Goal: Information Seeking & Learning: Learn about a topic

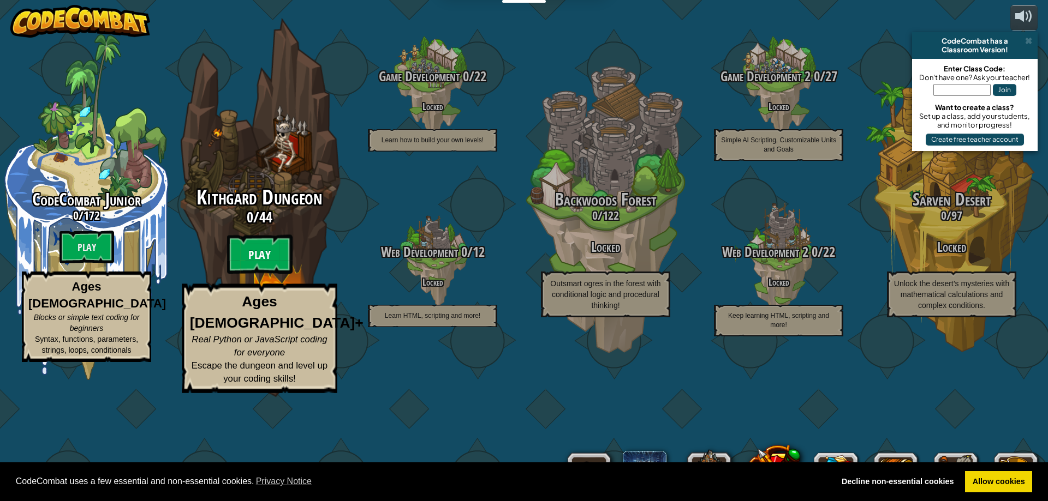
click at [257, 274] on btn "Play" at bounding box center [259, 254] width 65 height 39
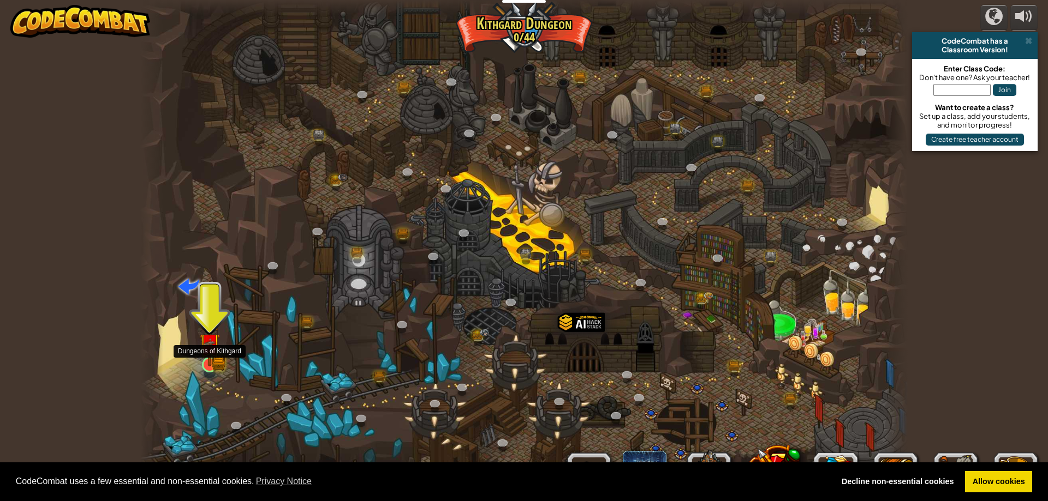
click at [208, 350] on img at bounding box center [210, 344] width 12 height 12
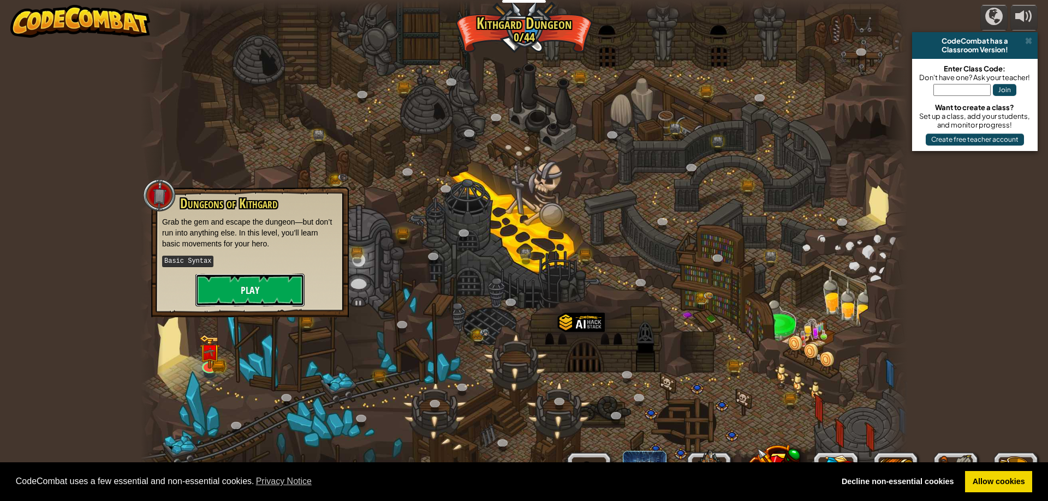
click at [268, 277] on button "Play" at bounding box center [249, 290] width 109 height 33
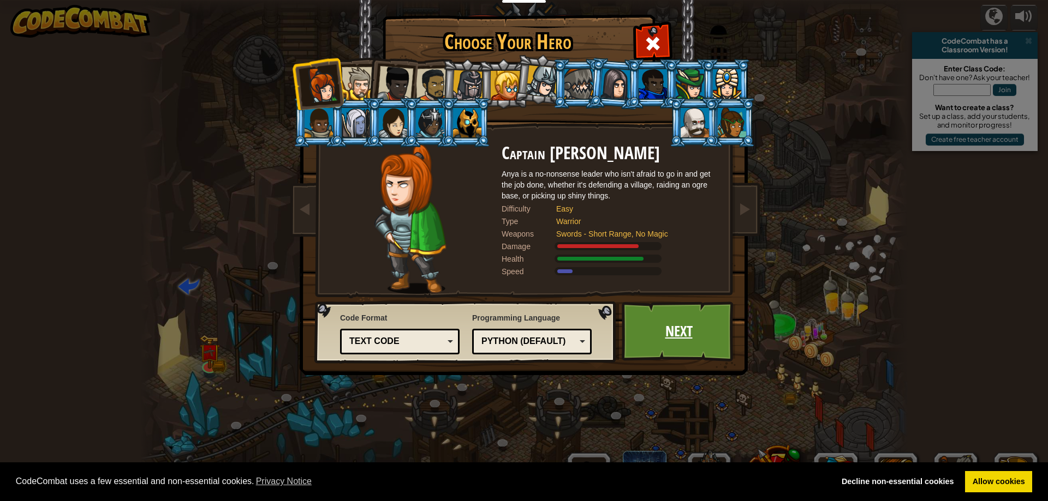
click at [684, 319] on link "Next" at bounding box center [679, 332] width 114 height 60
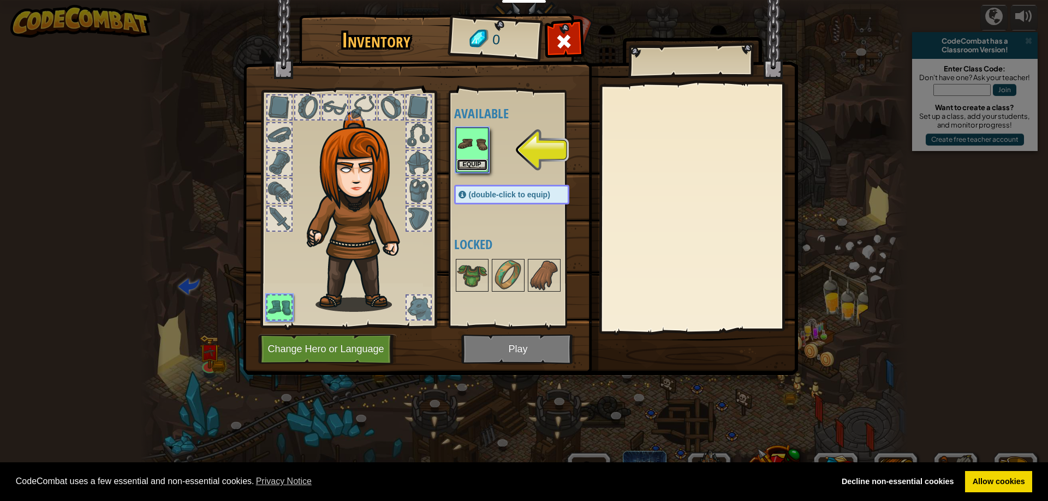
click at [474, 166] on button "Equip" at bounding box center [472, 164] width 31 height 11
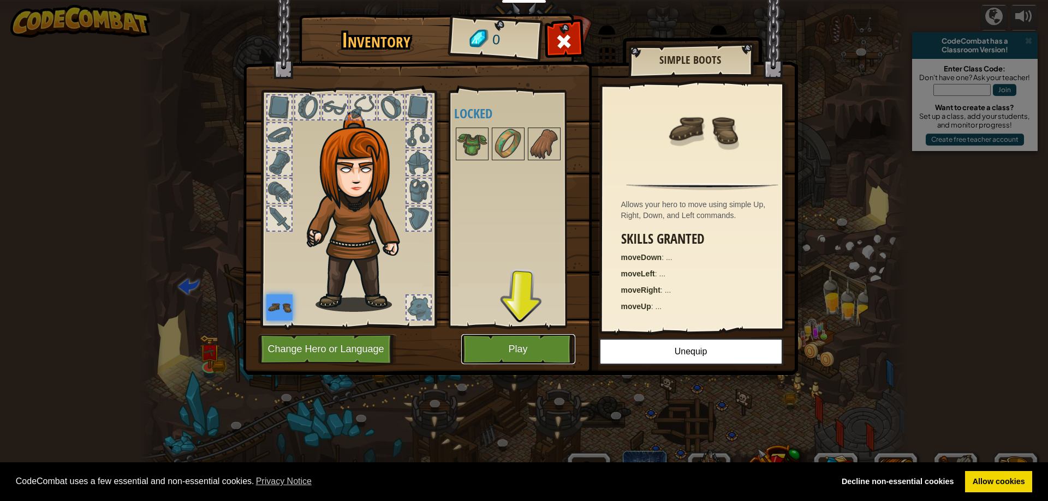
click at [522, 339] on button "Play" at bounding box center [518, 350] width 114 height 30
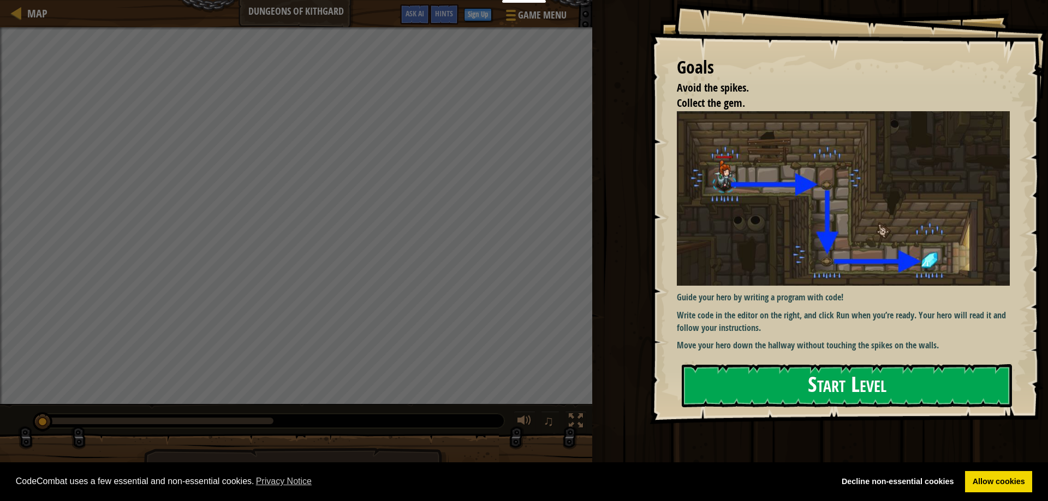
click at [703, 381] on button "Start Level" at bounding box center [847, 386] width 330 height 43
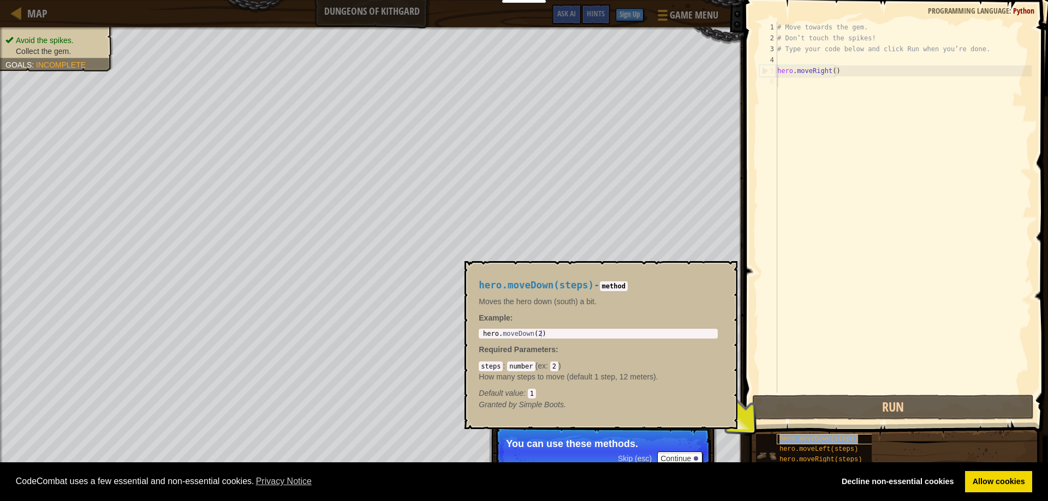
click at [800, 437] on span "hero.moveDown(steps)" at bounding box center [818, 439] width 79 height 8
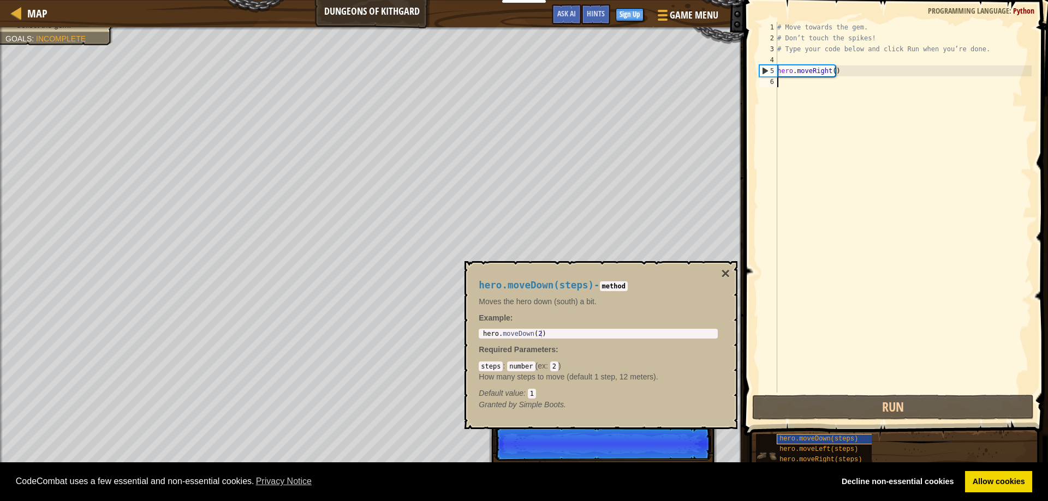
scroll to position [5, 0]
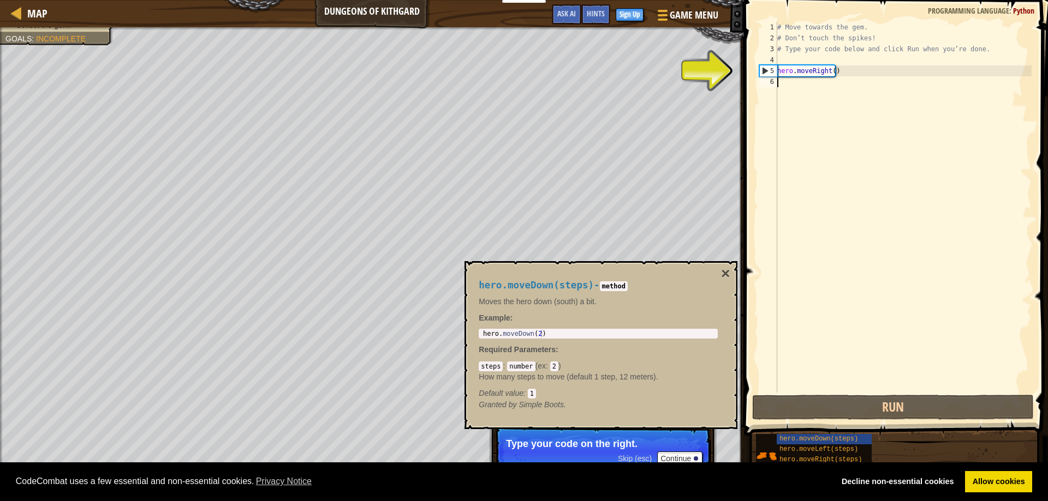
click at [800, 73] on div "# Move towards the gem. # Don’t touch the spikes! # Type your code below and cl…" at bounding box center [903, 218] width 256 height 393
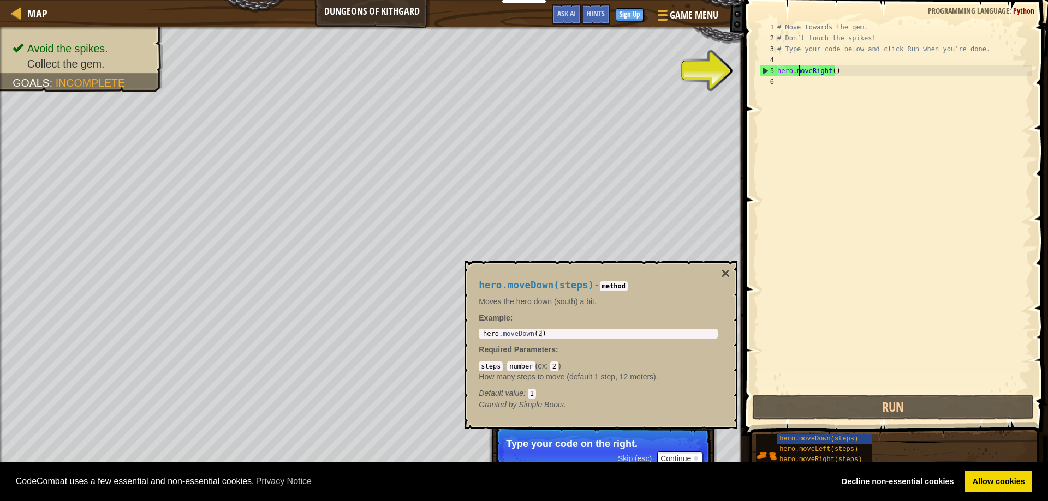
click at [771, 67] on div "5" at bounding box center [768, 70] width 17 height 11
click at [769, 67] on div "5" at bounding box center [768, 70] width 17 height 11
click at [816, 74] on div "# Move towards the gem. # Don’t touch the spikes! # Type your code below and cl…" at bounding box center [903, 218] width 256 height 393
click at [831, 69] on div "# Move towards the gem. # Don’t touch the spikes! # Type your code below and cl…" at bounding box center [903, 218] width 256 height 393
click at [835, 74] on div "# Move towards the gem. # Don’t touch the spikes! # Type your code below and cl…" at bounding box center [903, 218] width 256 height 393
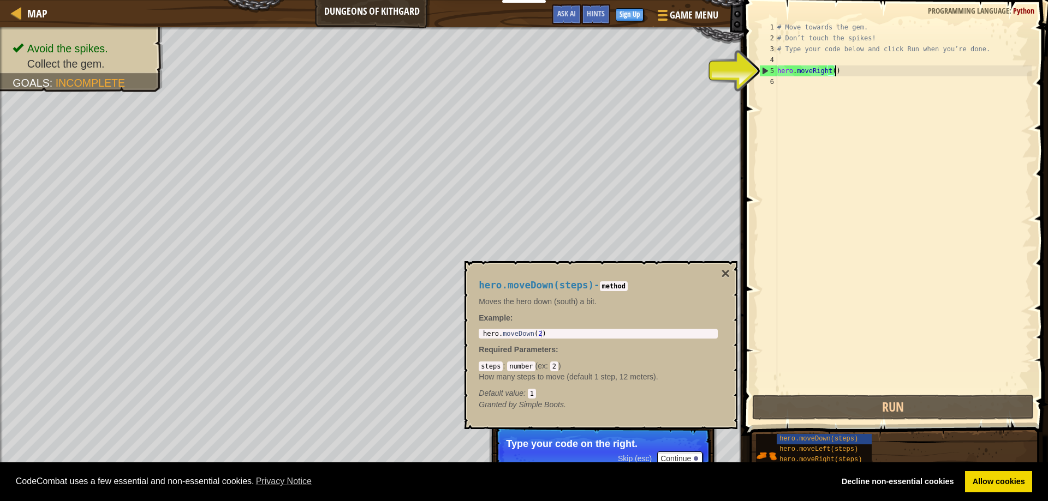
drag, startPoint x: 838, startPoint y: 73, endPoint x: 831, endPoint y: 74, distance: 7.7
click at [835, 74] on div "# Move towards the gem. # Don’t touch the spikes! # Type your code below and cl…" at bounding box center [903, 218] width 256 height 393
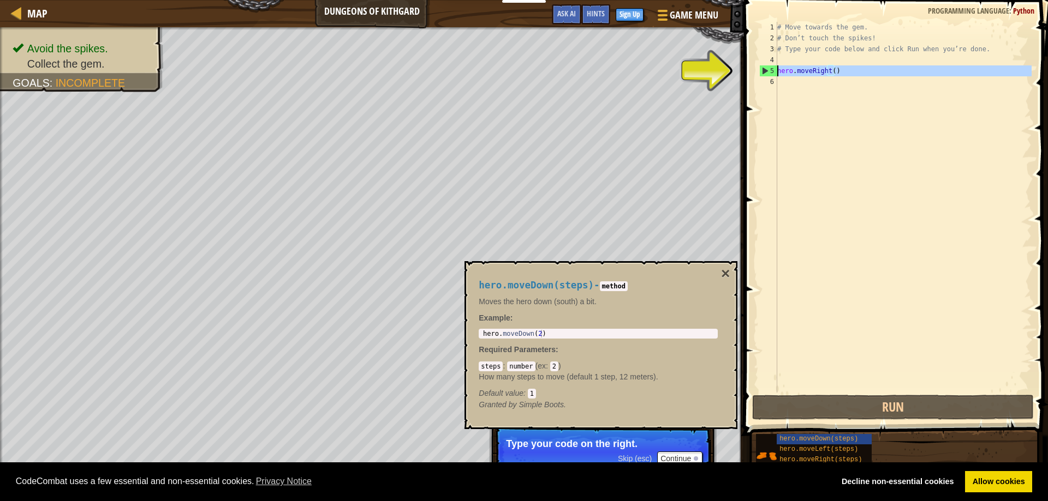
click at [766, 69] on div "5" at bounding box center [768, 70] width 17 height 11
click at [768, 69] on div "5" at bounding box center [768, 70] width 17 height 11
type textarea "hero.moveRight()"
click at [768, 69] on div "5" at bounding box center [768, 70] width 17 height 11
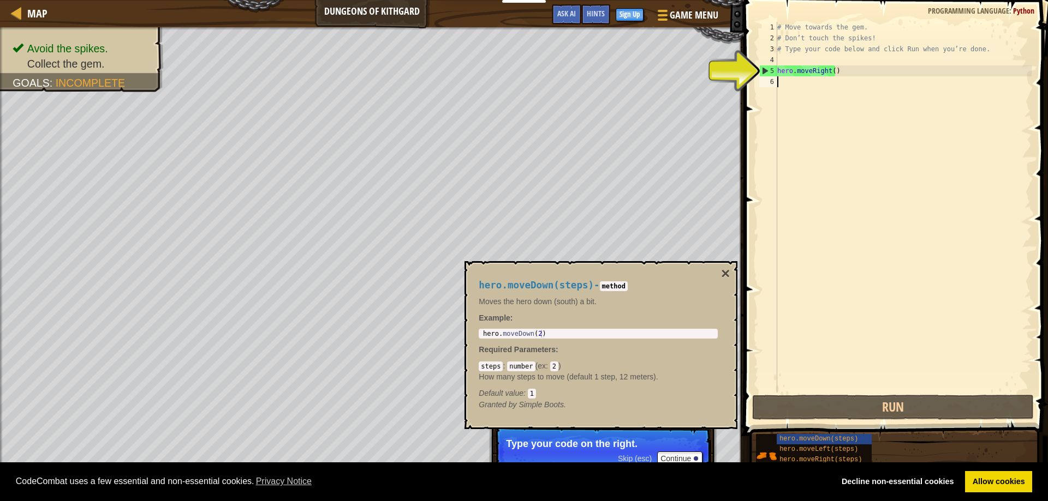
click at [768, 69] on div "5" at bounding box center [768, 70] width 17 height 11
click at [765, 69] on div "5" at bounding box center [768, 70] width 17 height 11
type textarea "hero.moveRight()"
click at [765, 69] on div "5" at bounding box center [768, 70] width 17 height 11
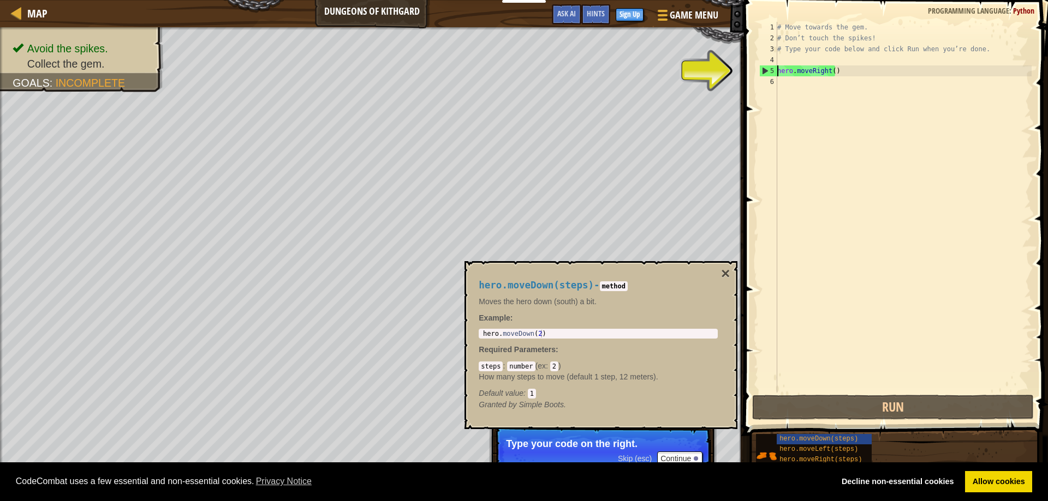
click at [765, 69] on div "5" at bounding box center [768, 70] width 17 height 11
drag, startPoint x: 765, startPoint y: 69, endPoint x: 745, endPoint y: 80, distance: 23.0
click at [765, 69] on div "5" at bounding box center [768, 70] width 17 height 11
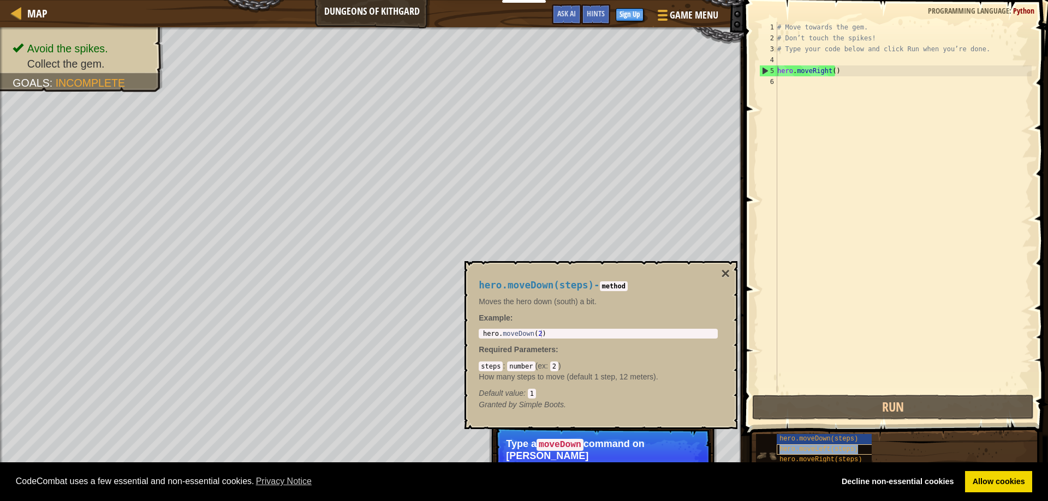
click at [799, 447] on span "hero.moveLeft(steps)" at bounding box center [818, 450] width 79 height 8
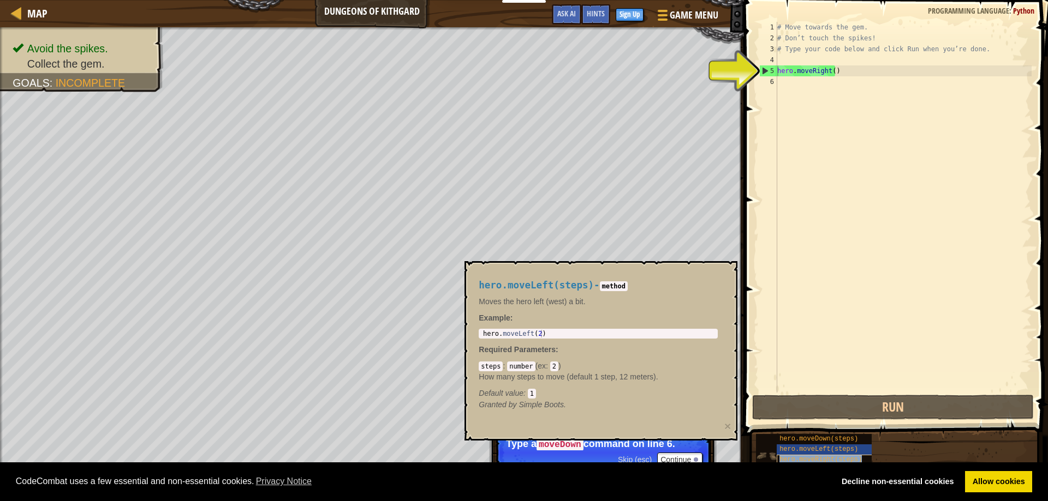
click at [799, 459] on span "hero.moveRight(steps)" at bounding box center [820, 460] width 82 height 8
click at [772, 69] on div "5" at bounding box center [768, 70] width 17 height 11
type textarea "hero.moveRight()"
click at [772, 69] on div "5" at bounding box center [768, 70] width 17 height 11
click at [775, 69] on div "5" at bounding box center [768, 70] width 17 height 11
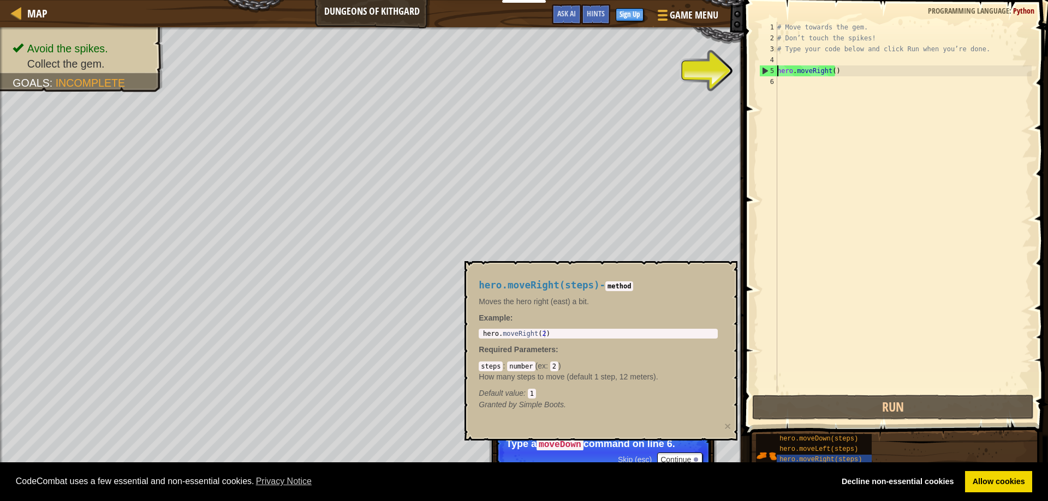
click at [775, 71] on div "5" at bounding box center [768, 70] width 17 height 11
type textarea "hero.moveRight()"
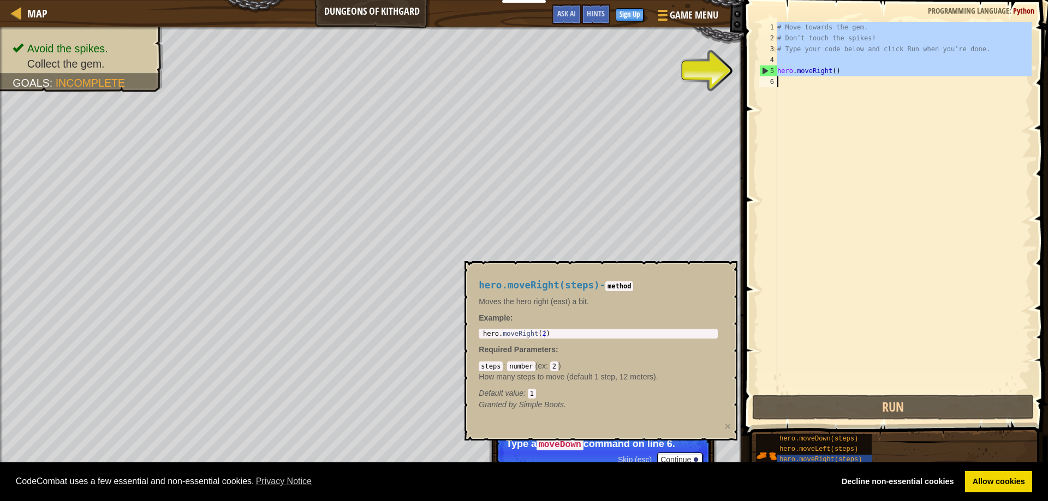
click at [775, 71] on div "5" at bounding box center [768, 70] width 17 height 11
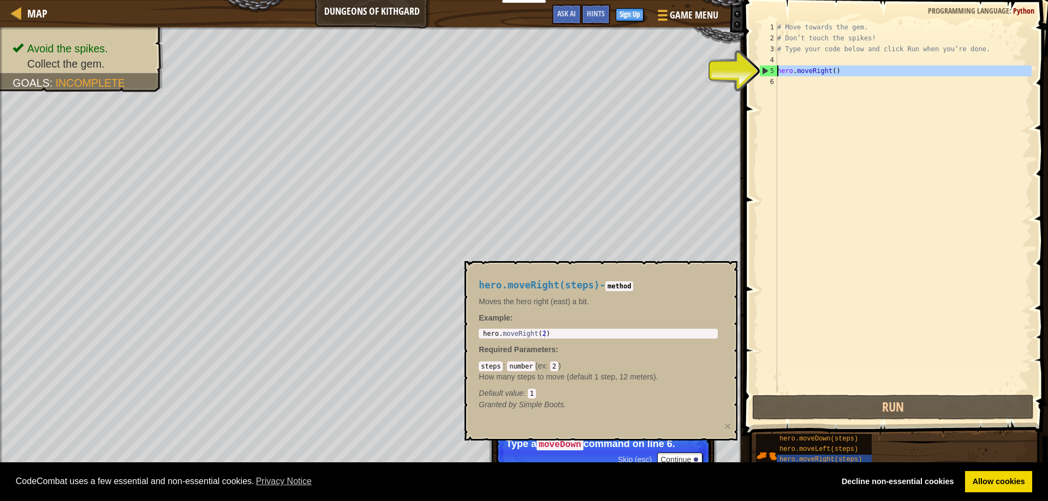
click at [775, 71] on div "5" at bounding box center [768, 70] width 17 height 11
type textarea "hero.moveRight()"
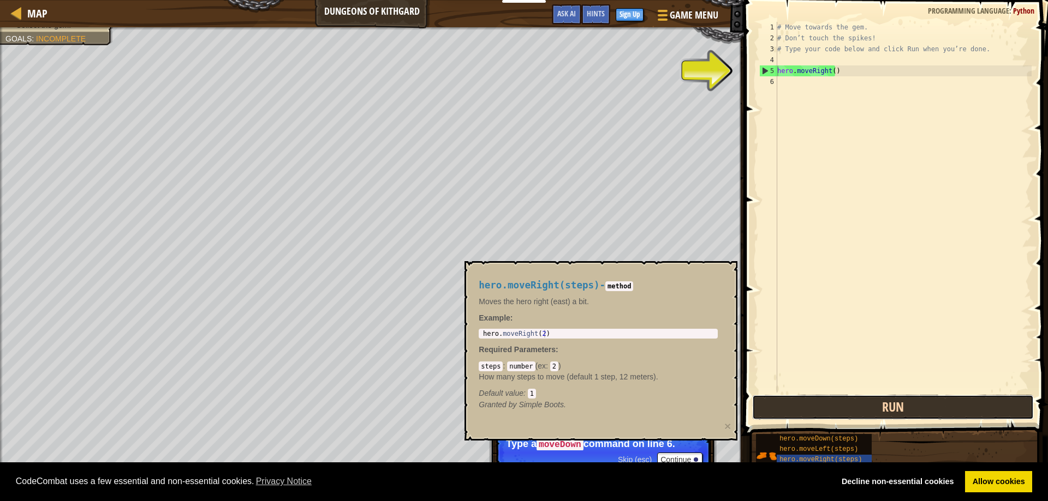
click at [884, 410] on button "Run" at bounding box center [893, 407] width 282 height 25
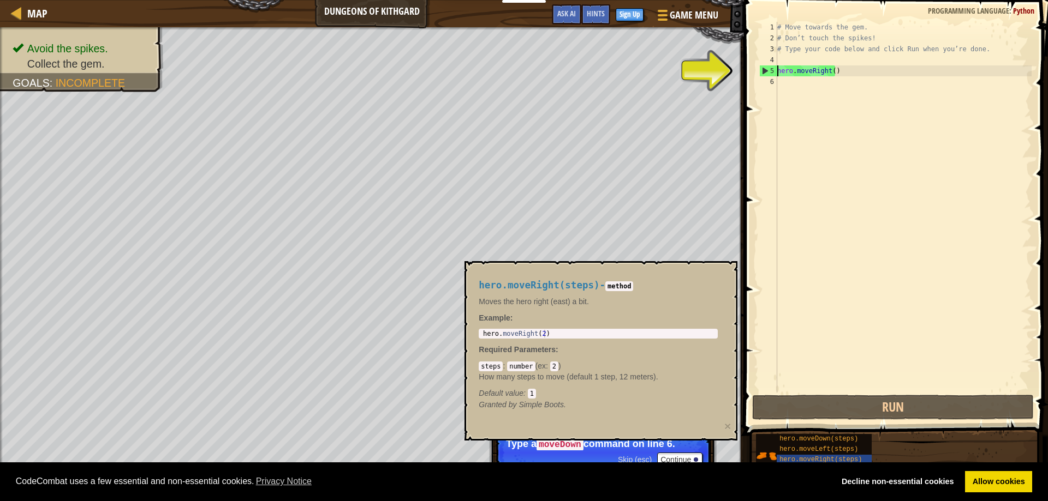
click at [795, 294] on div "# Move towards the gem. # Don’t touch the spikes! # Type your code below and cl…" at bounding box center [903, 218] width 256 height 393
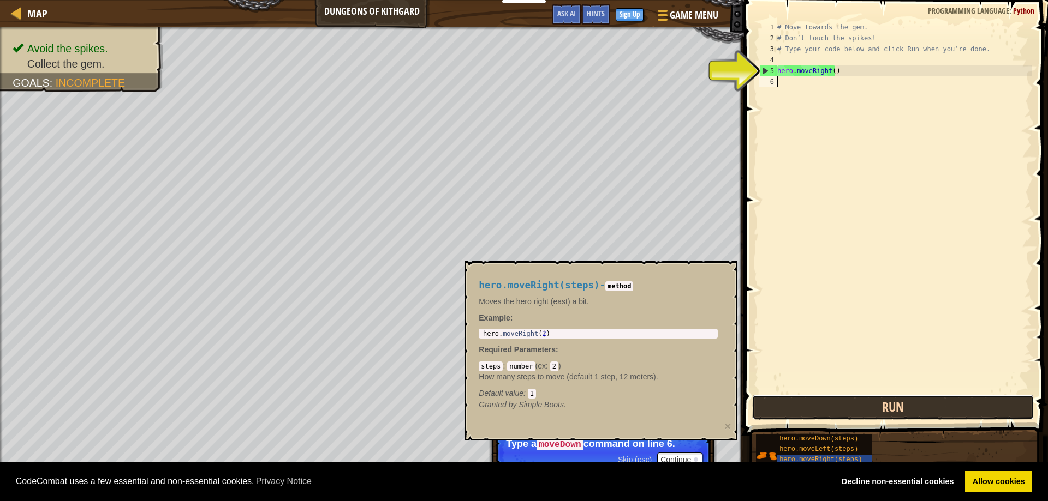
click at [816, 411] on button "Run" at bounding box center [893, 407] width 282 height 25
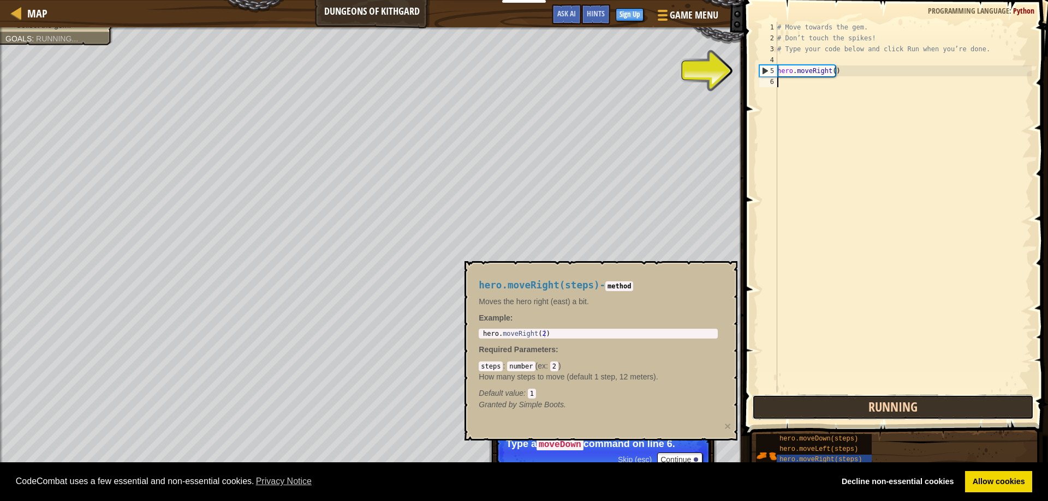
click at [816, 411] on button "Running" at bounding box center [893, 407] width 282 height 25
click at [816, 411] on button "Run" at bounding box center [893, 407] width 282 height 25
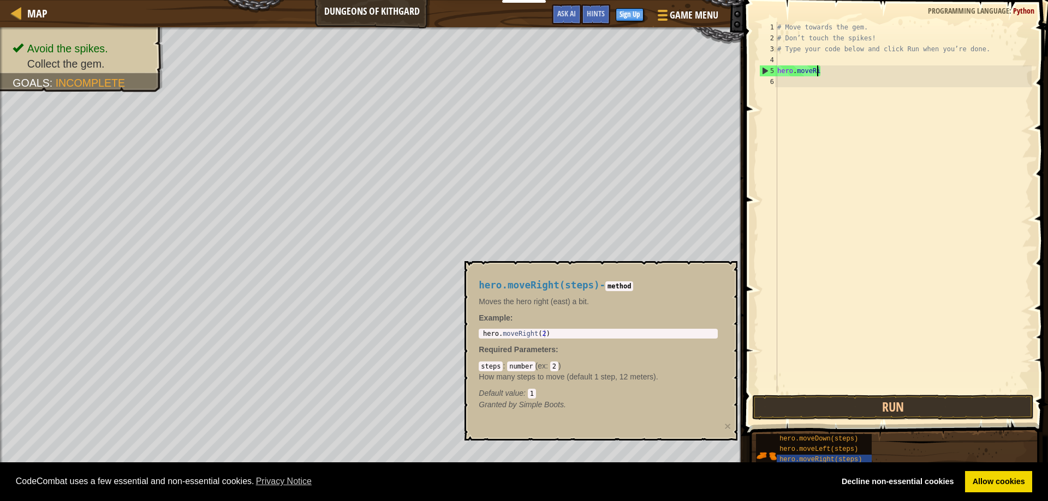
type textarea "hero"
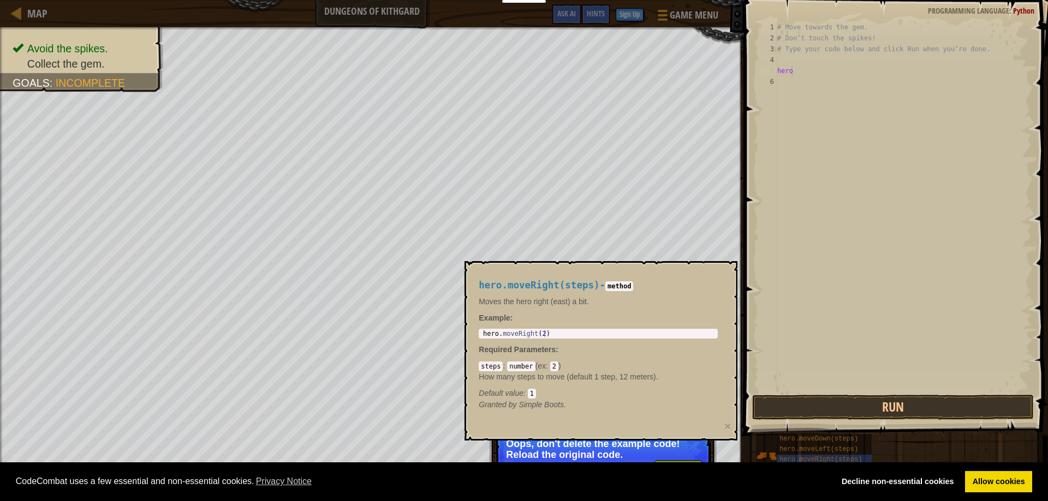
type textarea "hero.moveRight(2)"
click at [564, 335] on div "hero . moveRight ( 2 )" at bounding box center [598, 341] width 235 height 23
click at [834, 407] on button "Run" at bounding box center [893, 407] width 282 height 25
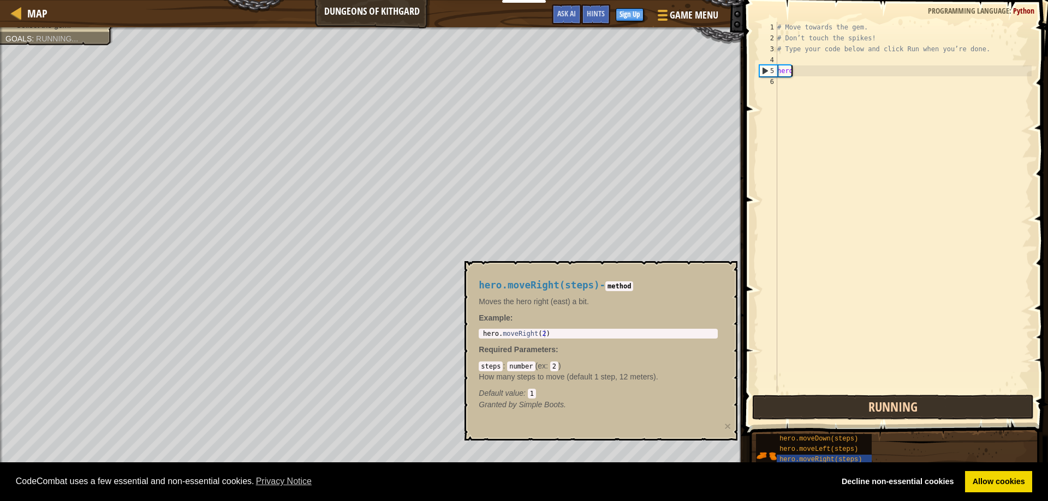
scroll to position [5, 1]
click at [834, 413] on button "Run" at bounding box center [893, 407] width 282 height 25
click at [834, 413] on button "Running" at bounding box center [893, 407] width 282 height 25
click at [834, 413] on button "Run" at bounding box center [893, 407] width 282 height 25
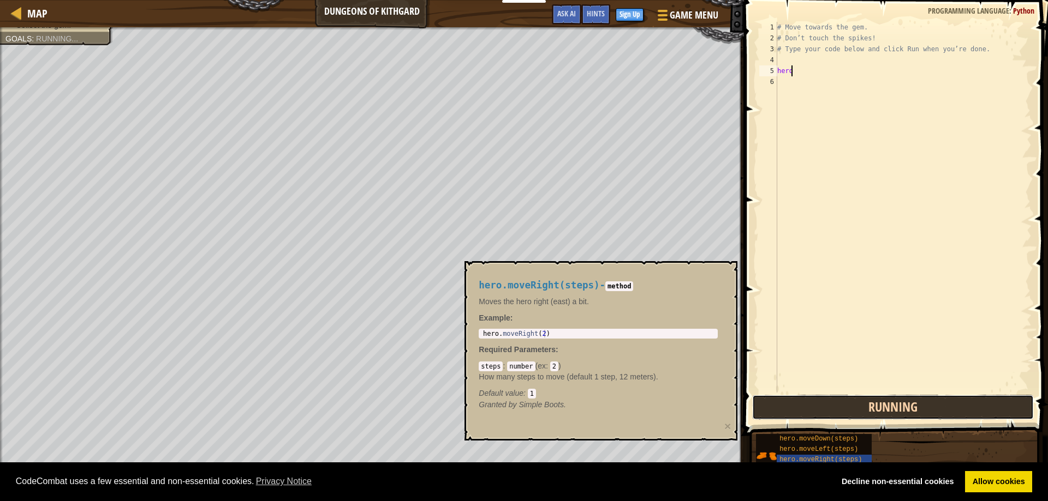
click at [834, 413] on button "Running" at bounding box center [893, 407] width 282 height 25
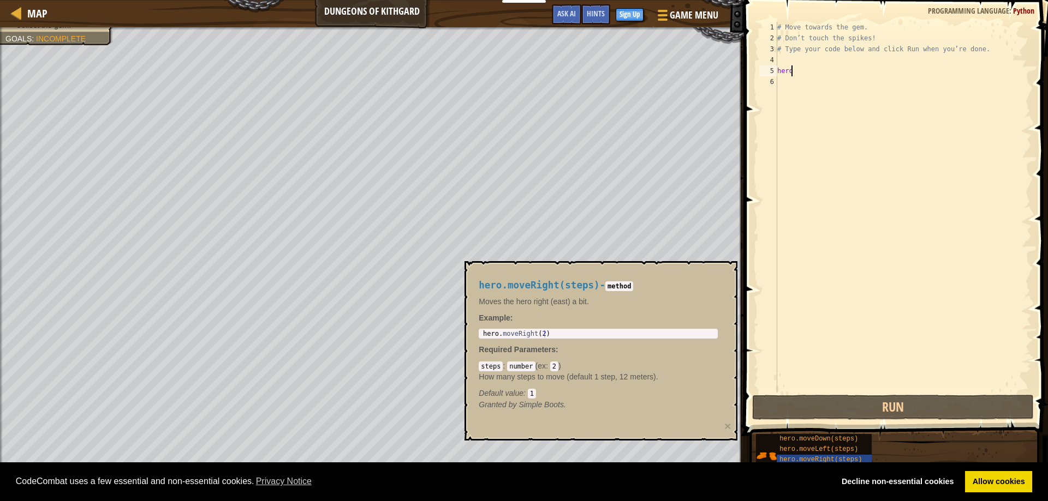
click at [815, 31] on div "# Move towards the gem. # Don’t touch the spikes! # Type your code below and cl…" at bounding box center [903, 218] width 256 height 393
click at [867, 26] on div "# Move towards the gem. # Don’t touch the spikes! # Type your code below and cl…" at bounding box center [903, 218] width 256 height 393
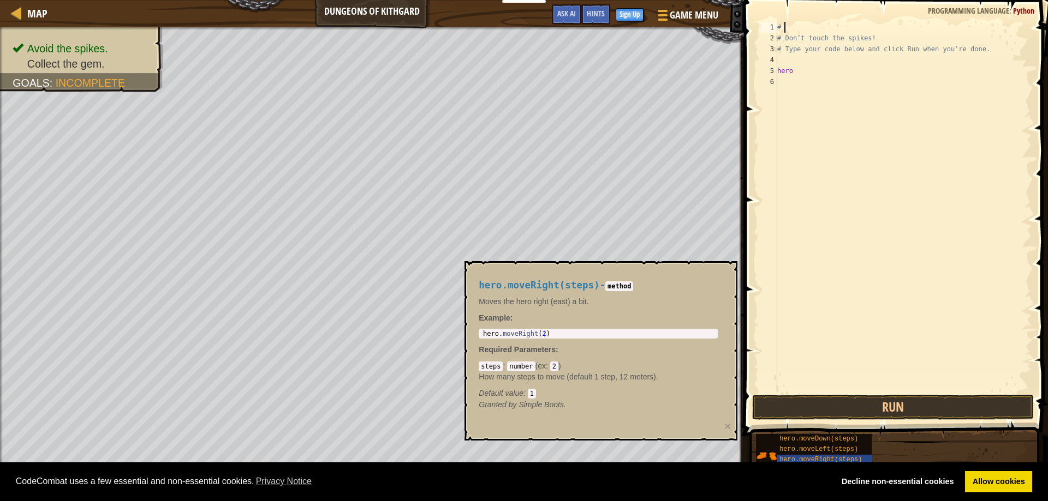
type textarea "#"
type textarea "# Type your code below and click Run when you’r"
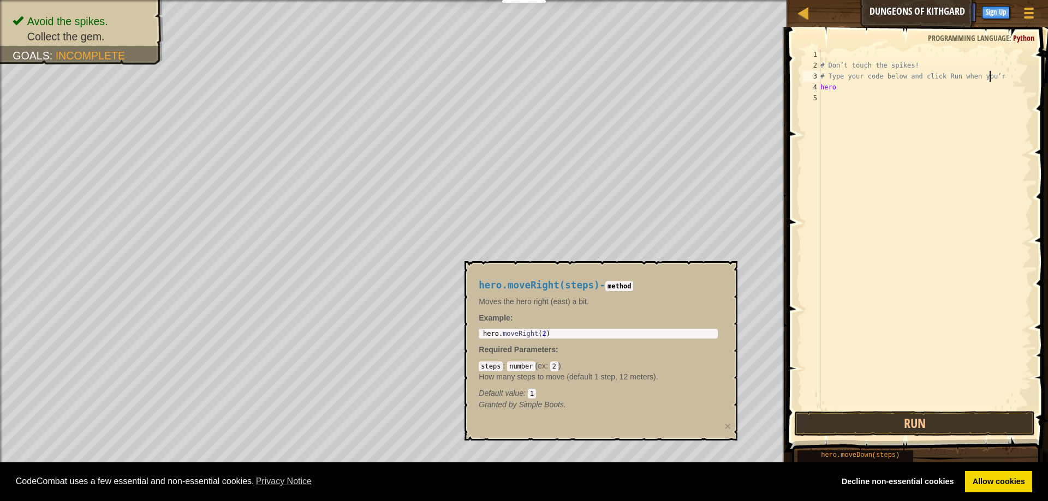
click at [835, 51] on div "# Don’t touch the spikes! # Type your code below and click Run when you’r hero" at bounding box center [924, 240] width 213 height 382
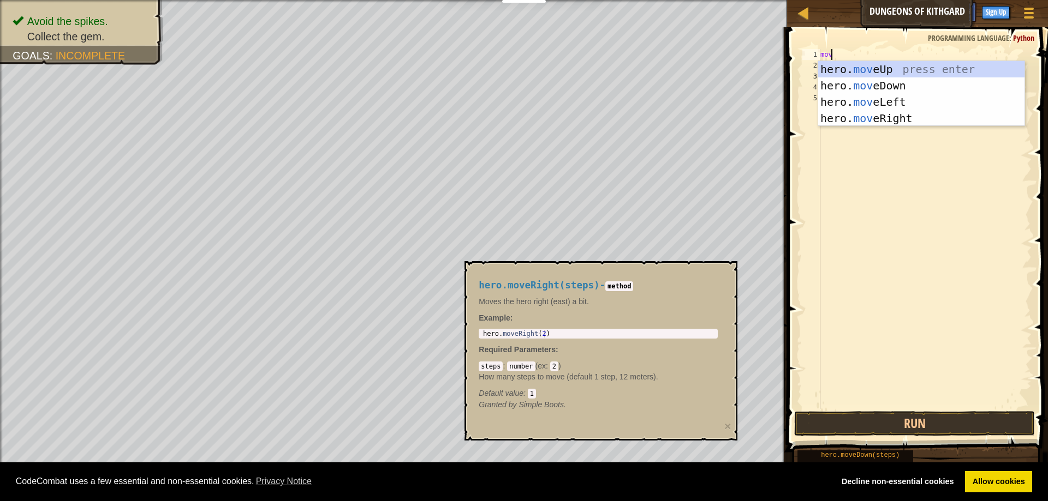
type textarea "move"
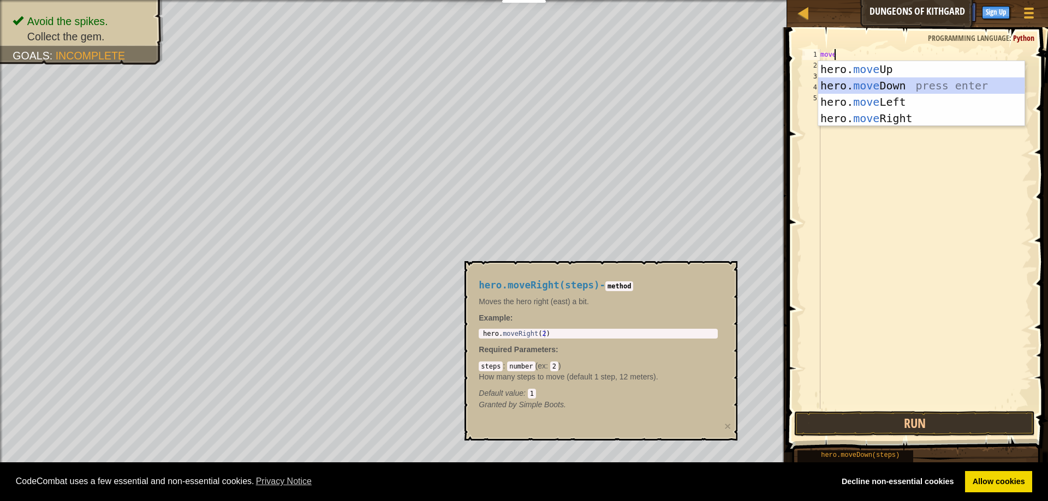
click at [852, 79] on div "hero. move Up press enter hero. move Down press enter hero. move Left press ent…" at bounding box center [921, 110] width 206 height 98
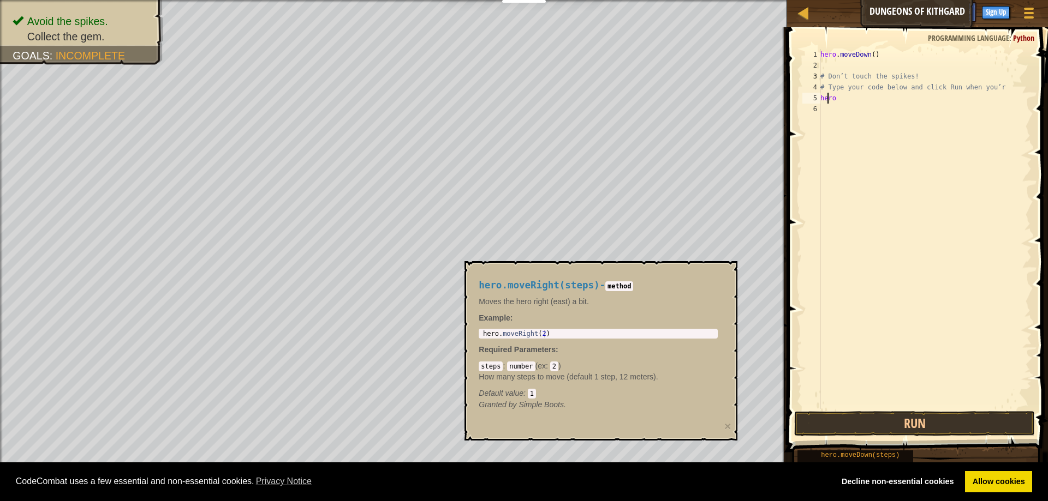
click at [828, 95] on div "hero . moveDown ( ) # Don’t touch the spikes! # Type your code below and click …" at bounding box center [924, 240] width 213 height 382
click at [835, 98] on div "hero . moveDown ( ) # Don’t touch the spikes! # Type your code below and click …" at bounding box center [924, 240] width 213 height 382
type textarea "hero."
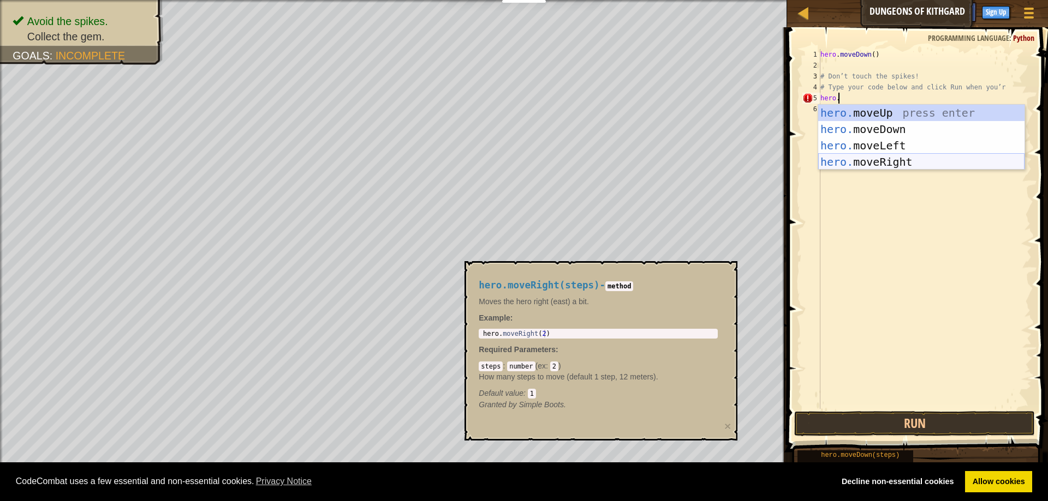
click at [871, 160] on div "hero. moveUp press enter hero. moveDown press enter hero. moveLeft press enter …" at bounding box center [921, 154] width 206 height 98
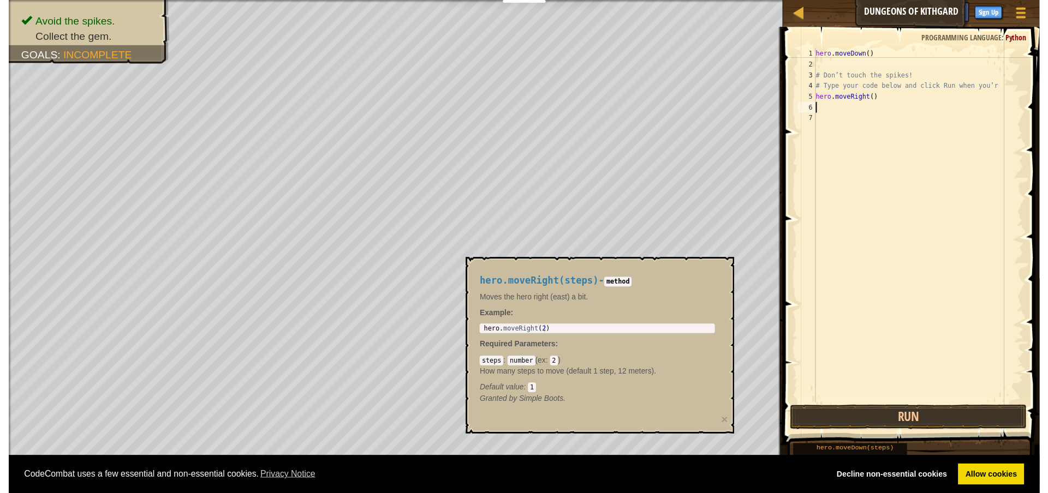
scroll to position [5, 0]
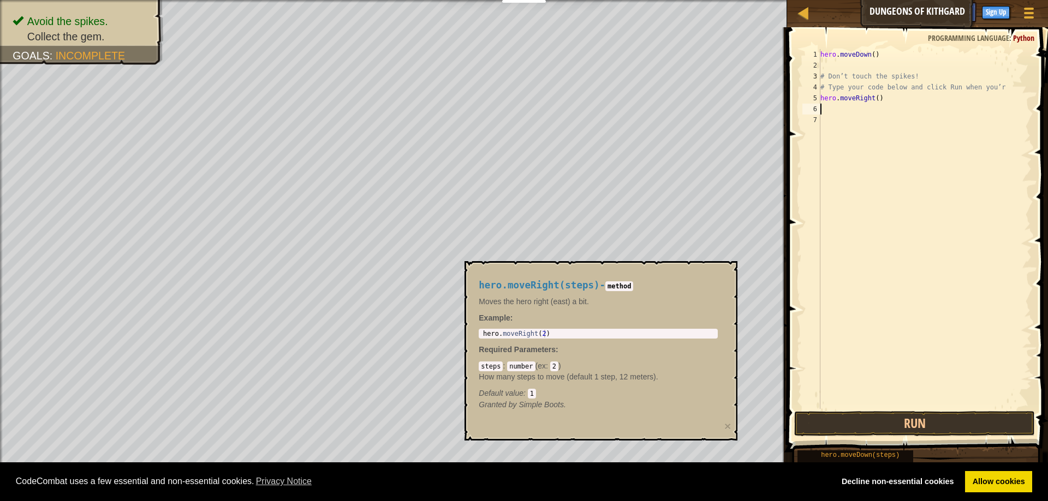
click at [888, 54] on div "hero . moveDown ( ) # Don’t touch the spikes! # Type your code below and click …" at bounding box center [924, 240] width 213 height 382
type textarea "hero.moveDown()"
click at [875, 419] on button "Run" at bounding box center [914, 423] width 241 height 25
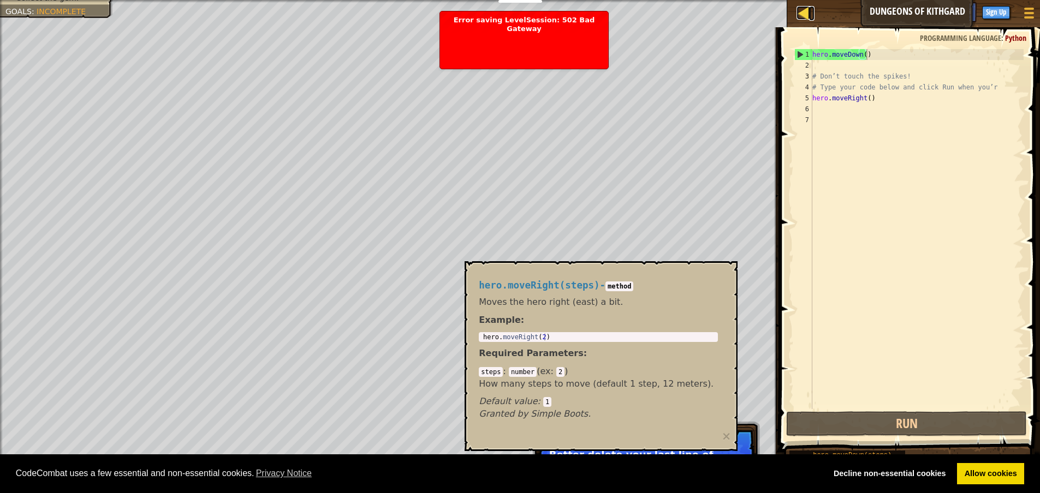
click at [803, 15] on div at bounding box center [803, 13] width 14 height 14
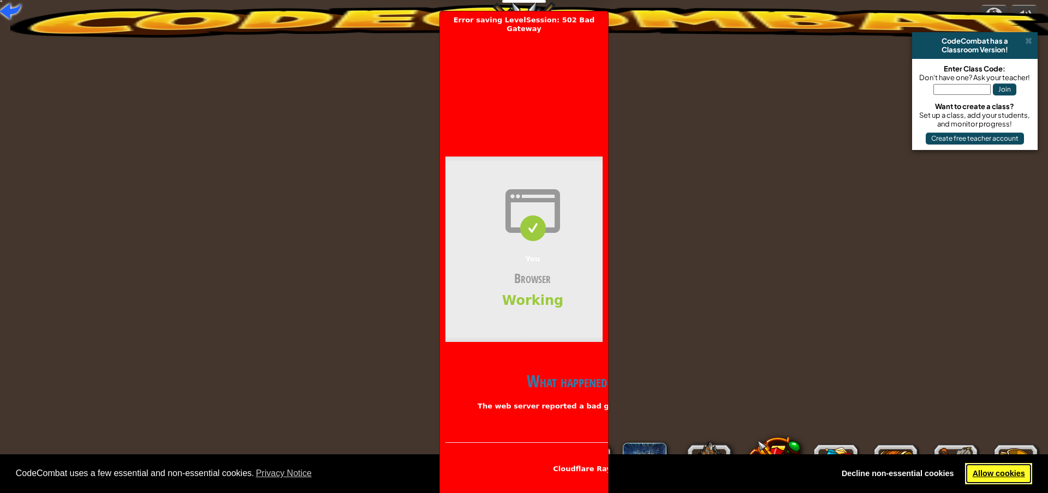
click at [990, 471] on link "Allow cookies" at bounding box center [998, 474] width 67 height 22
